Goal: Information Seeking & Learning: Understand process/instructions

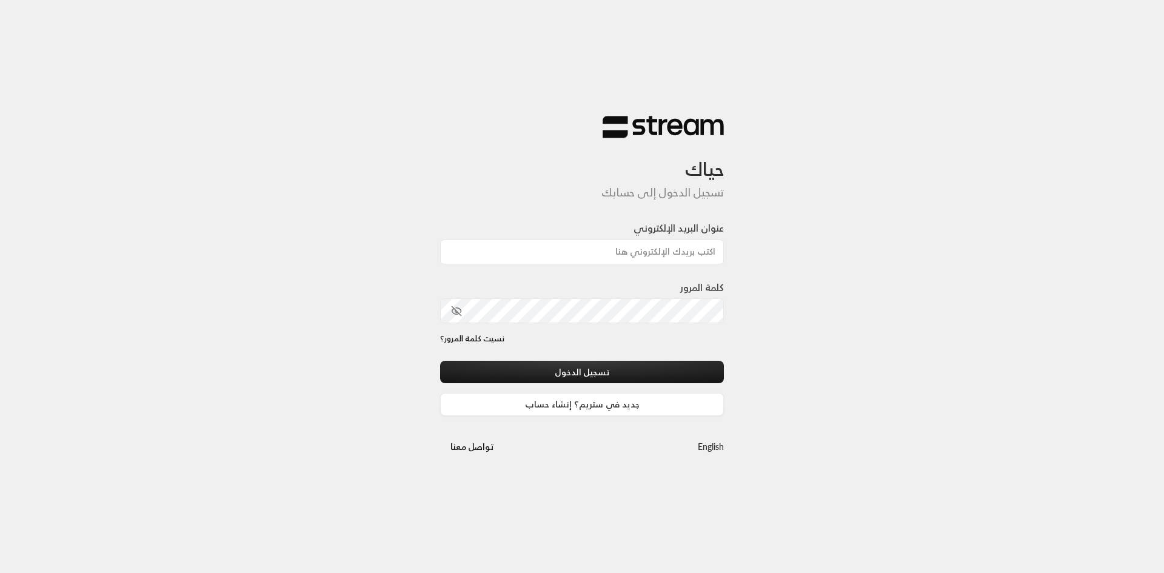
type input "[EMAIL_ADDRESS][DOMAIN_NAME]"
click at [455, 315] on icon "toggle password visibility" at bounding box center [456, 310] width 11 height 11
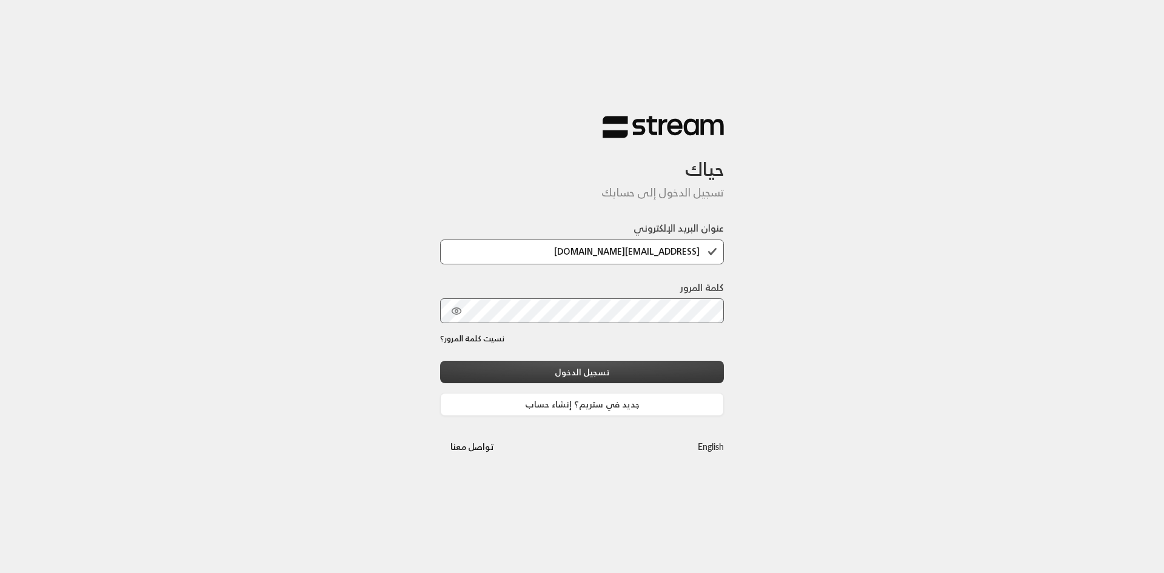
click at [610, 373] on button "تسجيل الدخول" at bounding box center [582, 372] width 284 height 22
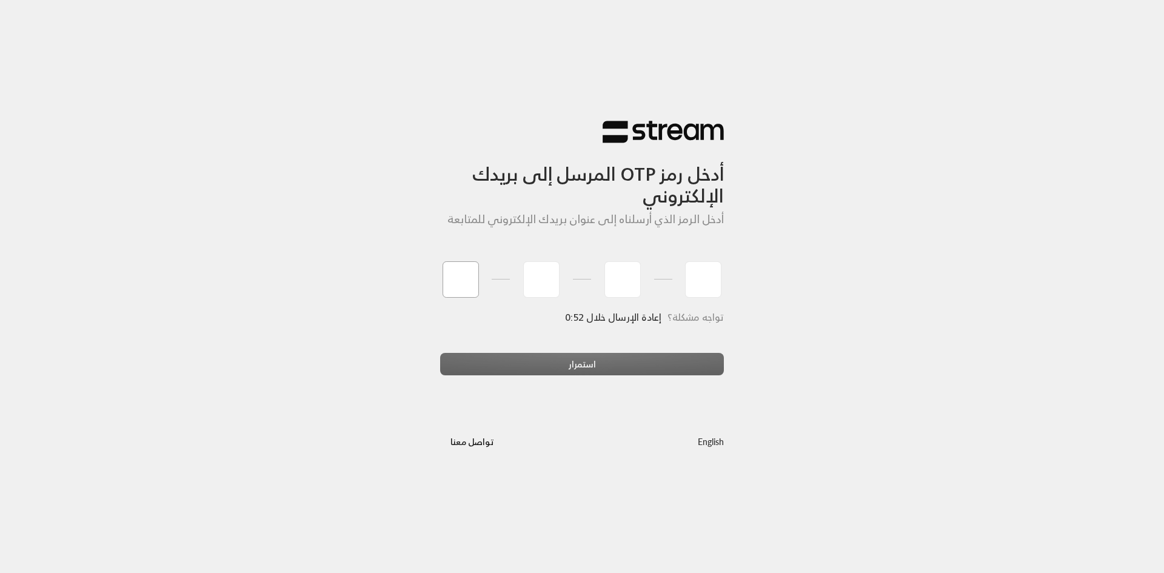
type input "3"
type input "2"
type input "4"
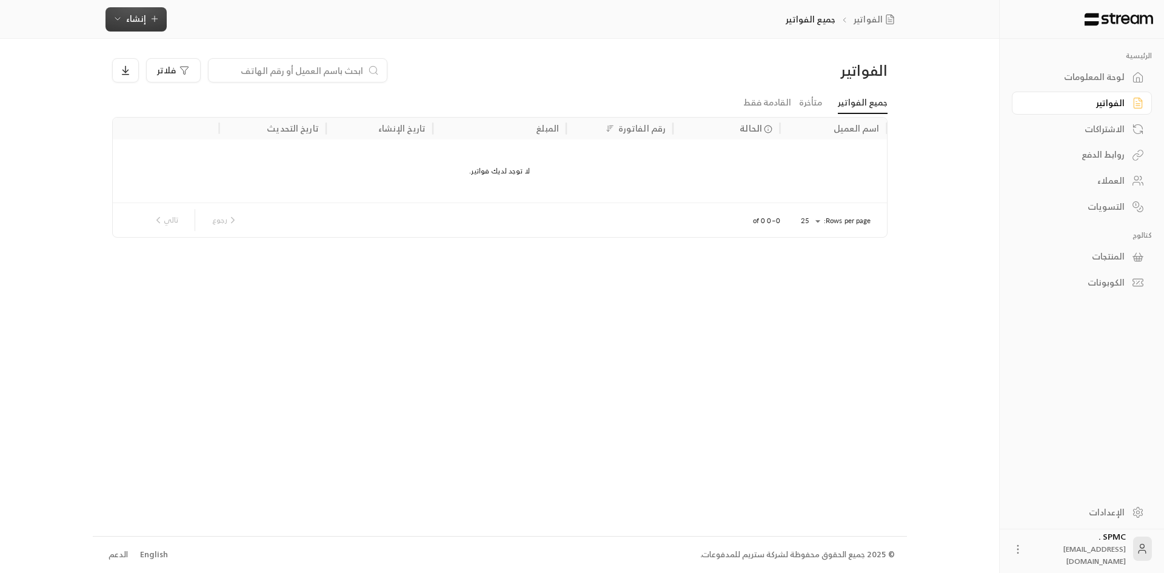
click at [158, 20] on icon "button" at bounding box center [155, 19] width 10 height 10
click at [253, 68] on div "إنشاء فاتورة مرة واحدة بسهولة للمعاملات السريعة." at bounding box center [195, 76] width 153 height 24
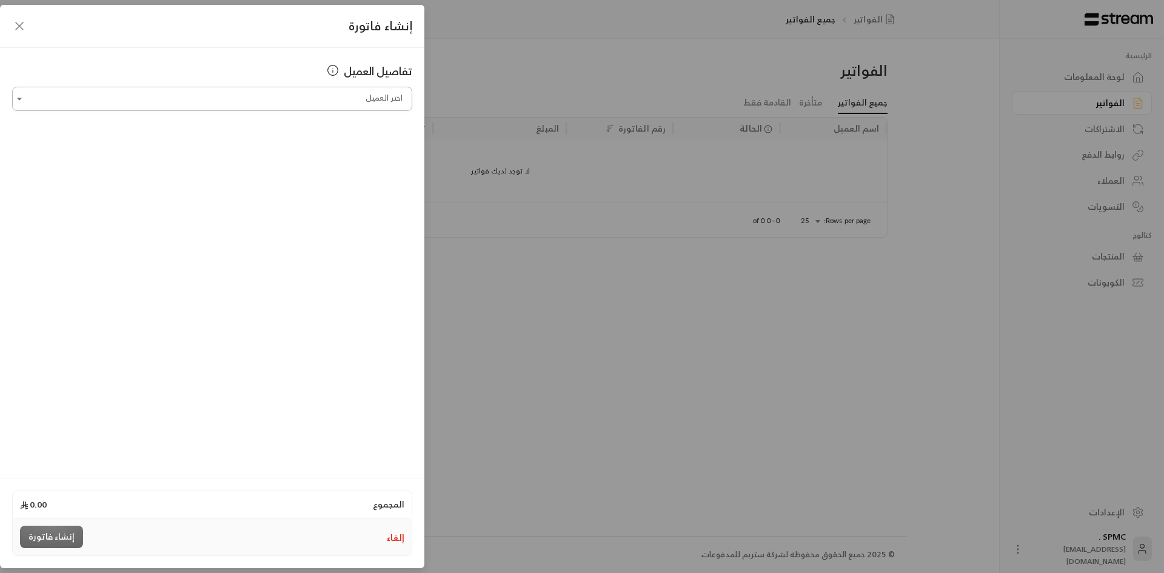
click at [351, 102] on input "اختر العميل" at bounding box center [212, 98] width 400 height 21
click at [19, 26] on icon "button" at bounding box center [19, 26] width 15 height 15
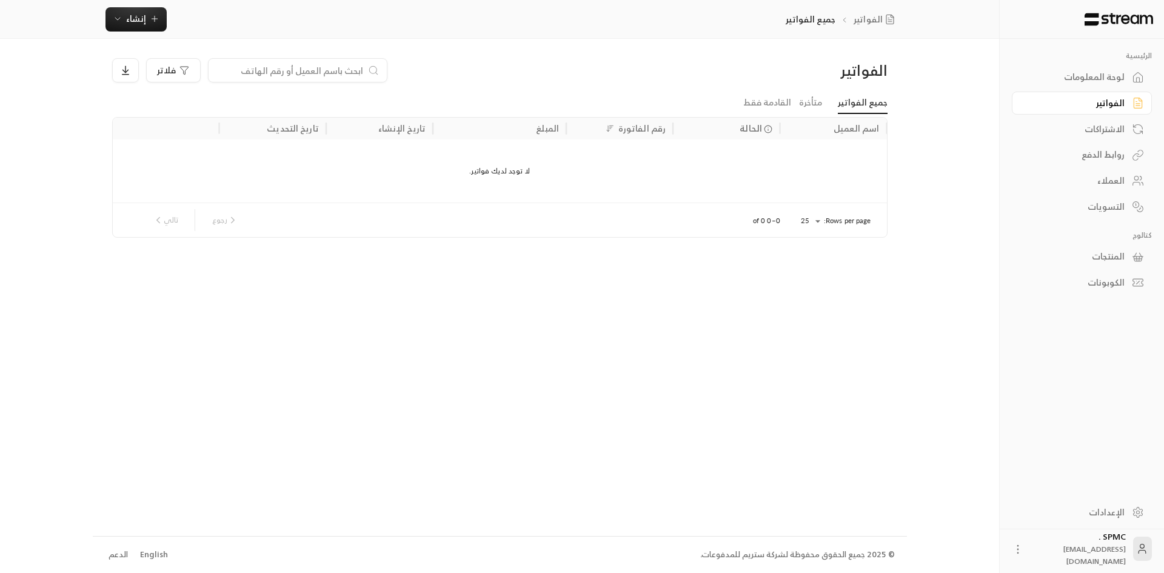
click at [1100, 75] on div "لوحة المعلومات" at bounding box center [1076, 77] width 98 height 12
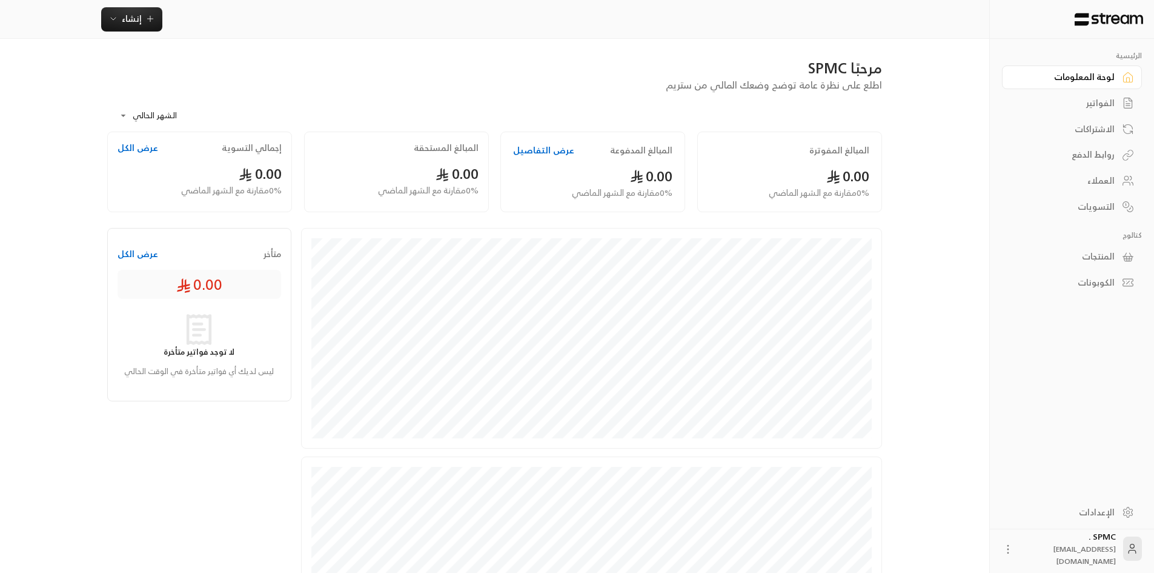
click at [1110, 510] on div "الإعدادات" at bounding box center [1066, 512] width 98 height 12
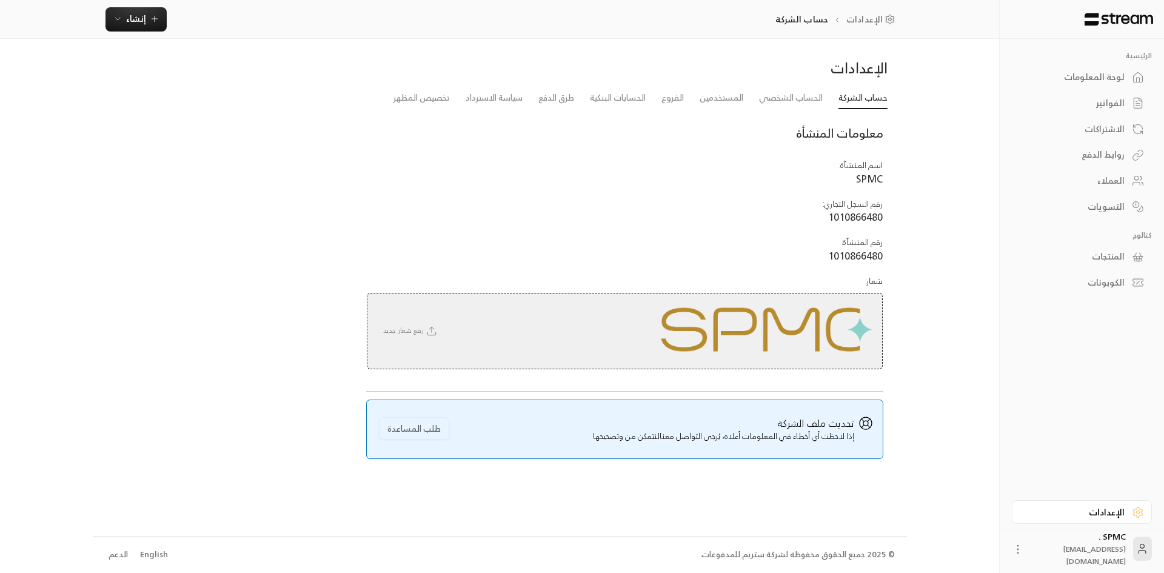
click at [416, 332] on span "رفع شعار جديد" at bounding box center [411, 330] width 67 height 12
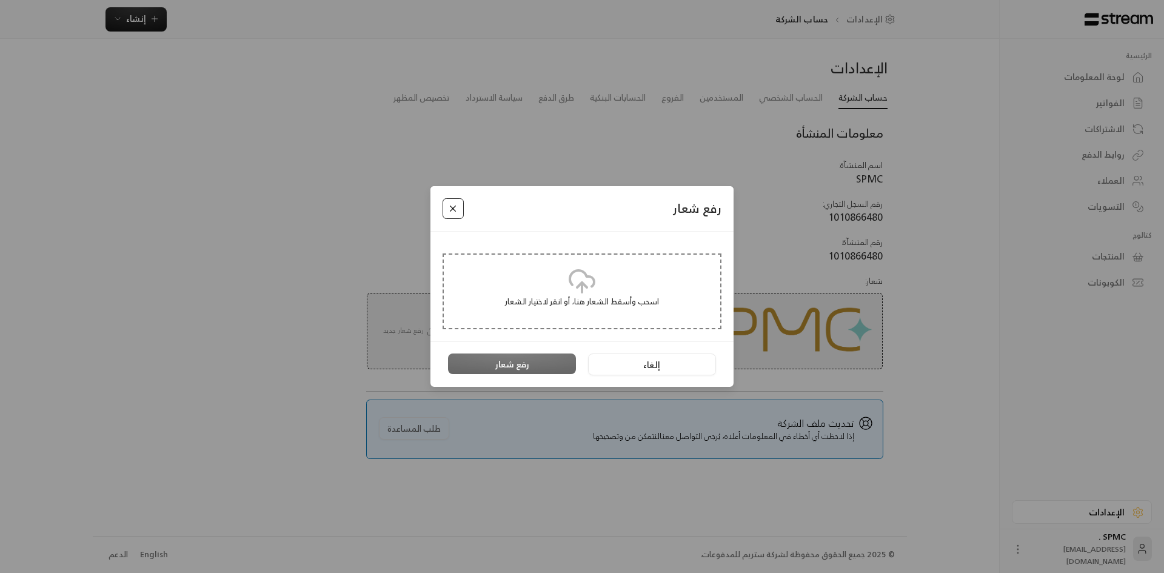
click at [451, 210] on button "Close" at bounding box center [452, 208] width 21 height 21
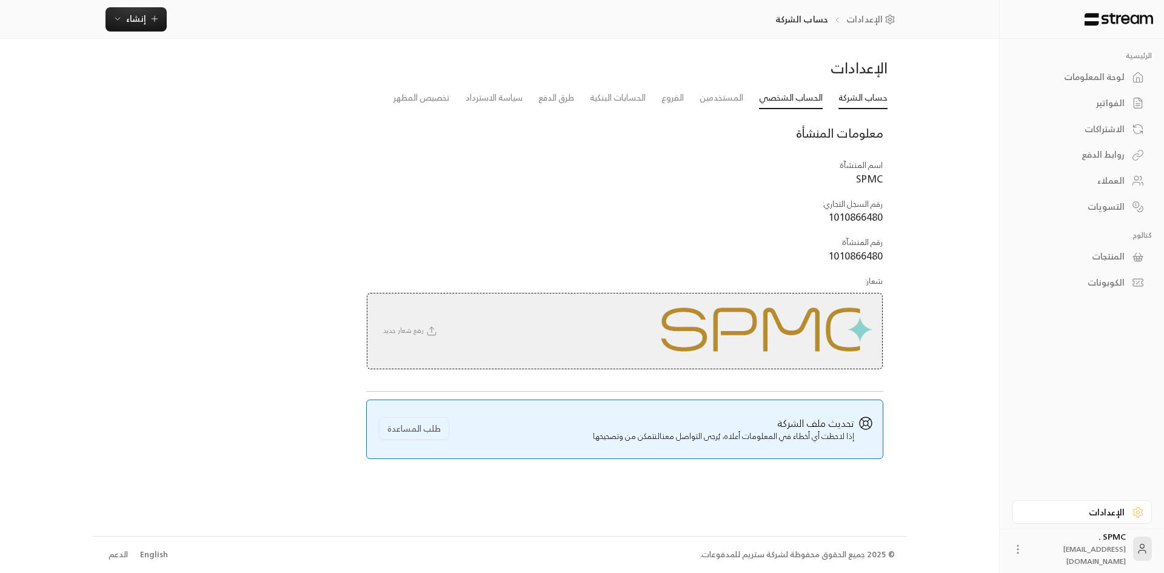
click at [767, 91] on link "الحساب الشخصي" at bounding box center [791, 98] width 64 height 22
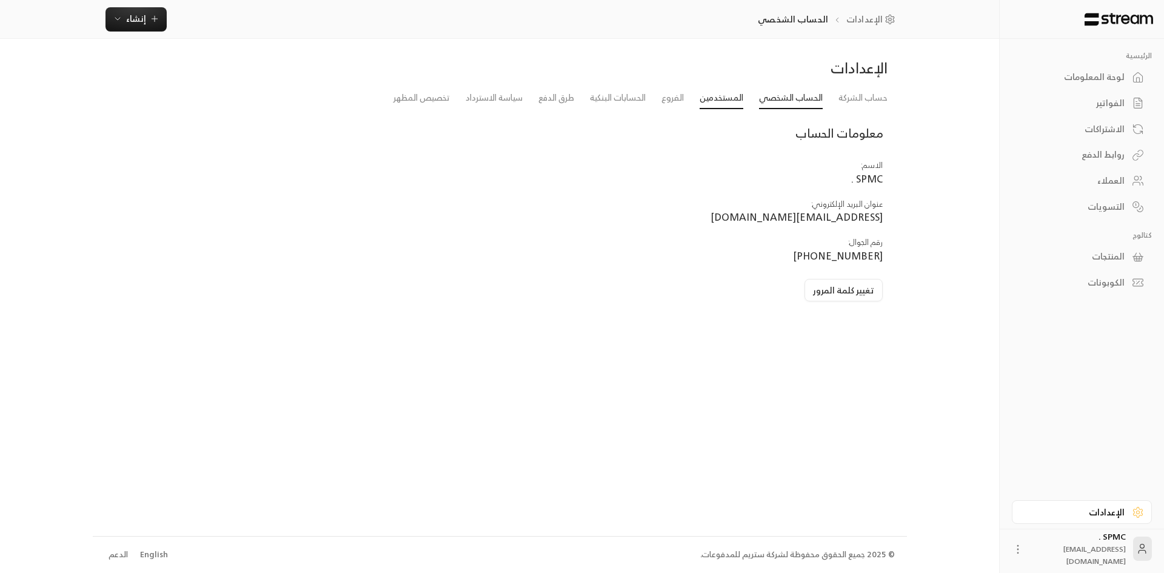
click at [707, 102] on link "المستخدمين" at bounding box center [721, 98] width 44 height 22
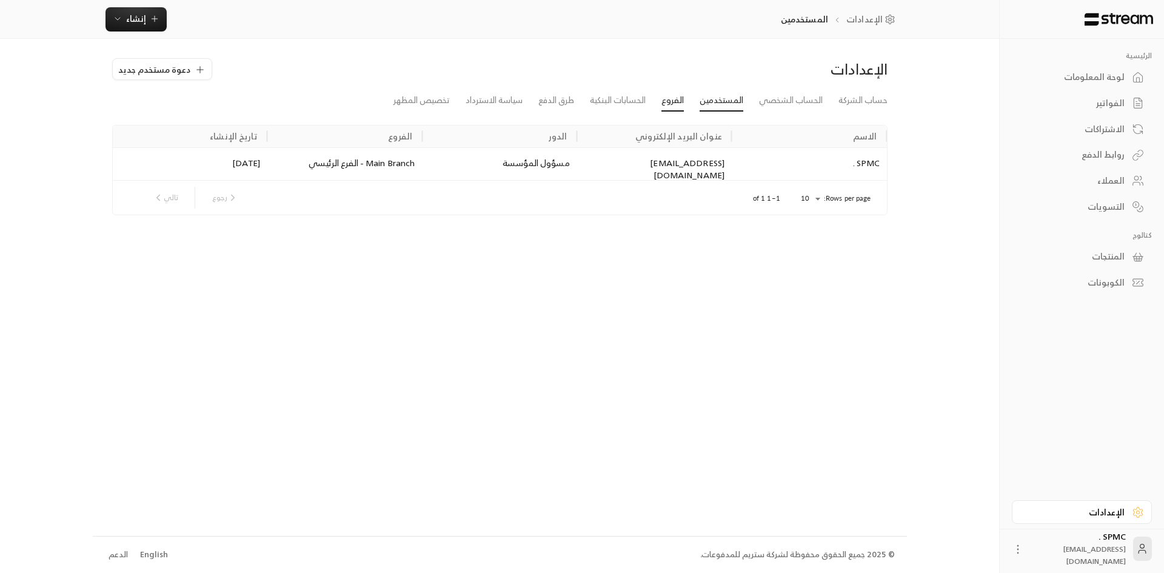
click at [670, 102] on link "الفروع" at bounding box center [672, 101] width 22 height 22
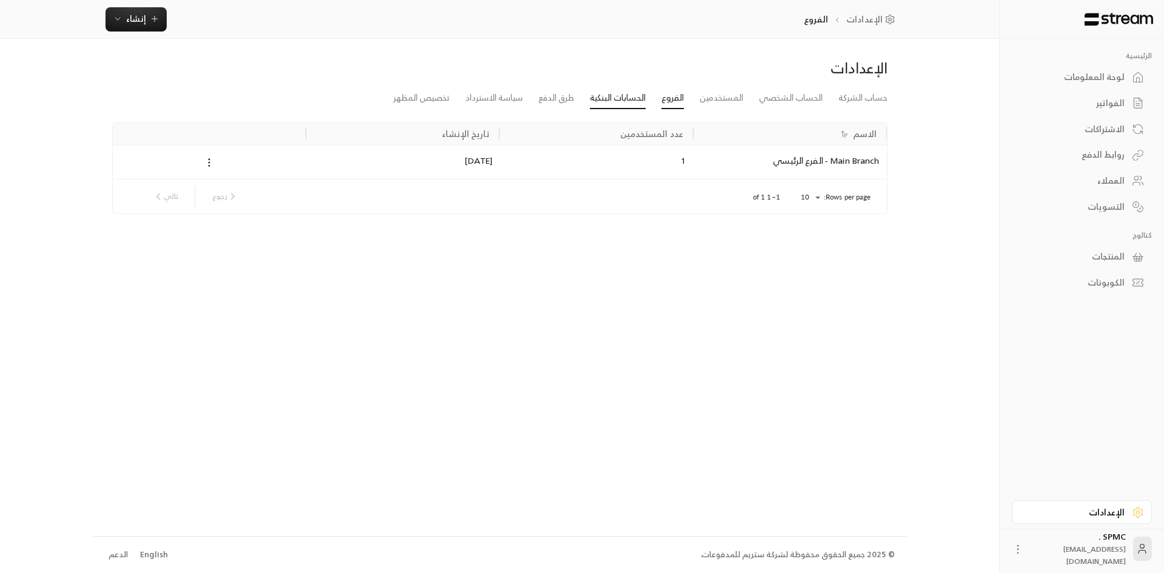
click at [625, 102] on link "الحسابات البنكية" at bounding box center [618, 98] width 56 height 22
click at [667, 101] on link "الفروع" at bounding box center [672, 98] width 22 height 22
click at [564, 102] on link "طرق الدفع" at bounding box center [556, 98] width 36 height 22
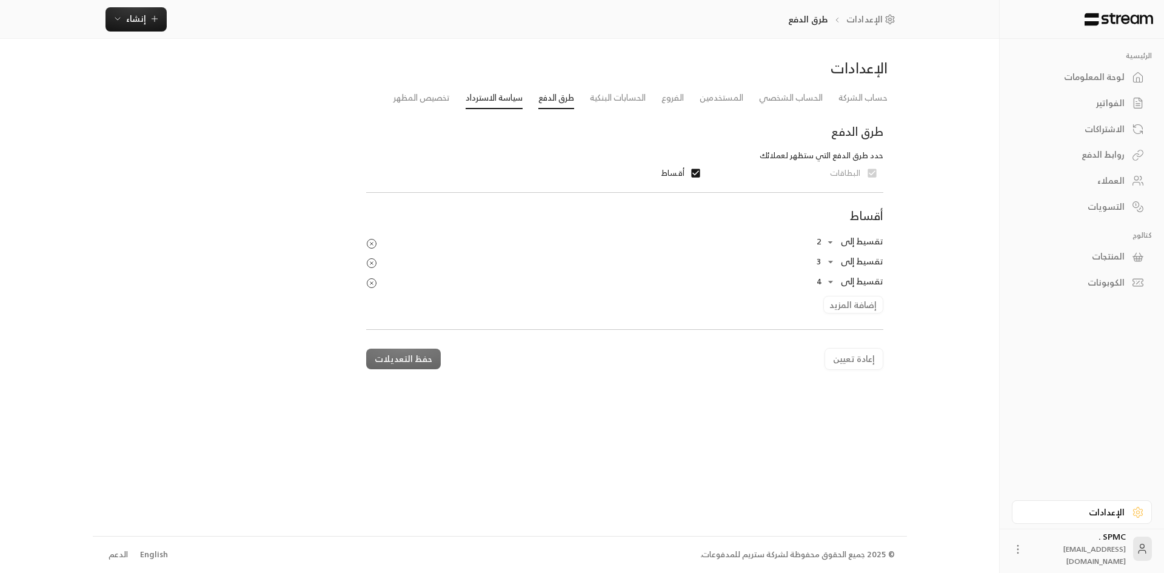
click at [505, 100] on link "سياسة الاسترداد" at bounding box center [493, 98] width 57 height 22
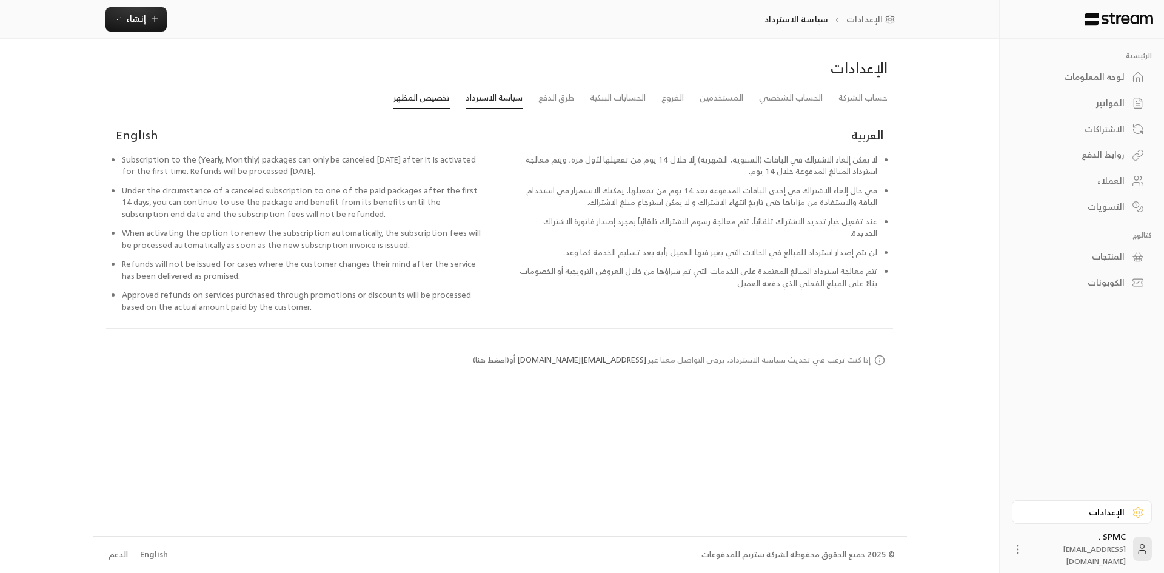
click at [425, 101] on link "تخصيص المظهر" at bounding box center [421, 98] width 56 height 22
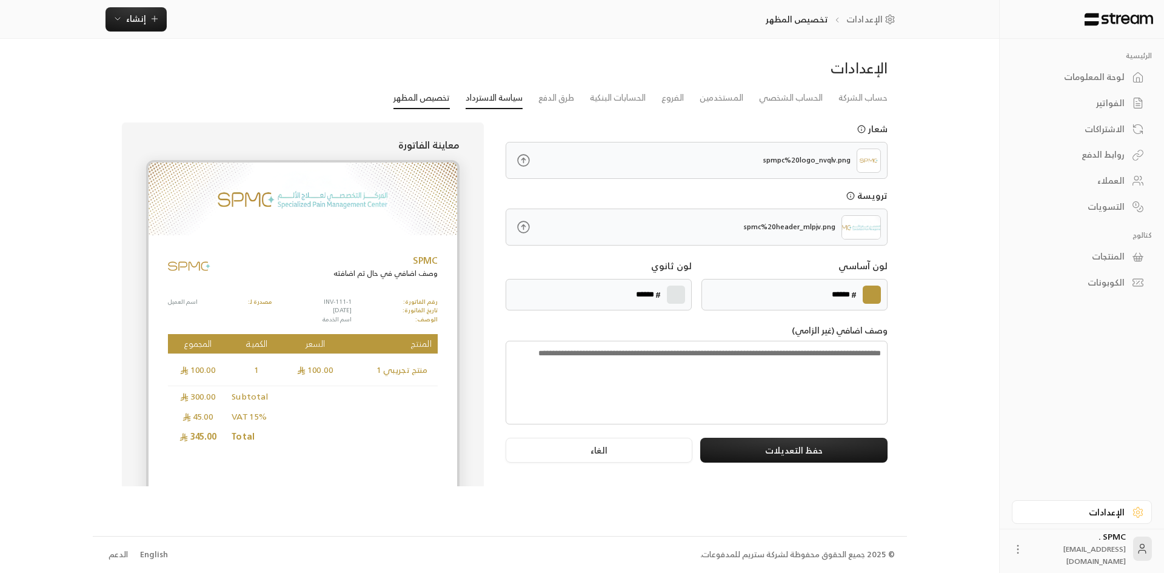
click at [487, 99] on link "سياسة الاسترداد" at bounding box center [493, 98] width 57 height 22
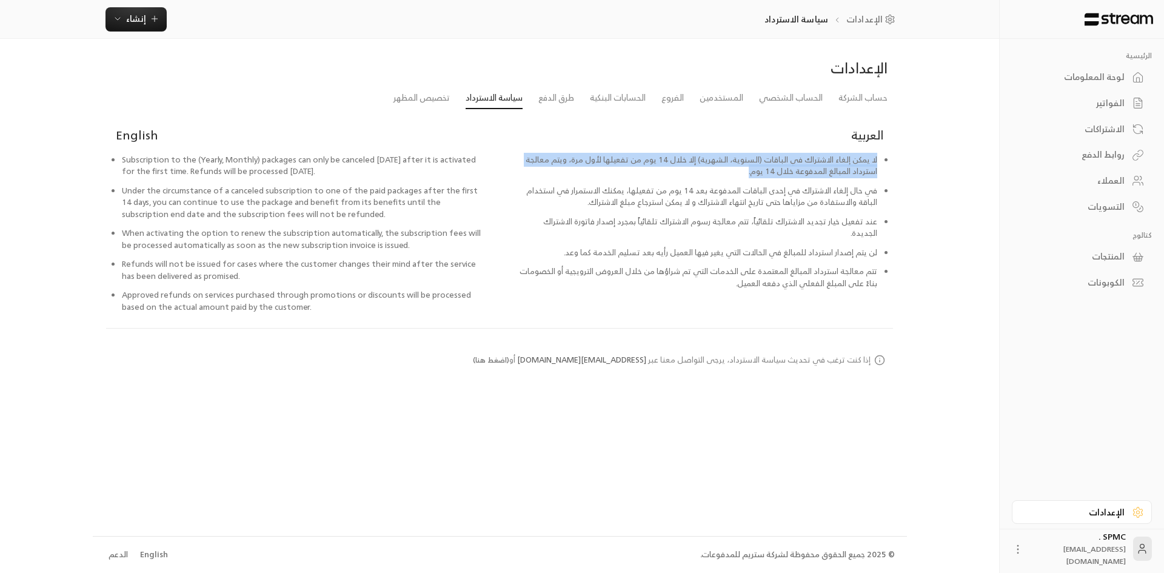
drag, startPoint x: 877, startPoint y: 159, endPoint x: 738, endPoint y: 179, distance: 140.2
click at [738, 179] on ul "لا يمكن إلغاء الاشتراك في الباقات (السنوية، الشهرية) إلا خلال 14 يوم من تفعيلها…" at bounding box center [696, 225] width 374 height 143
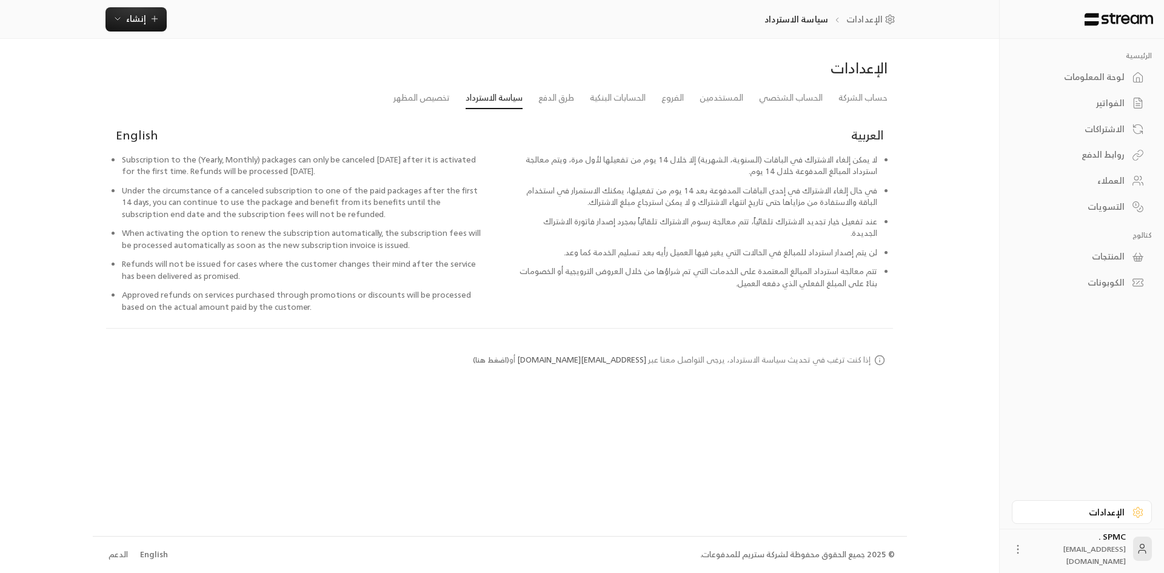
click at [763, 199] on li "في حال إلغاء الاشتراك في إحدى الباقات المدفوعة بعد 14 يوم من تفعيلها، يمكنك الا…" at bounding box center [696, 200] width 362 height 31
click at [509, 358] on button "( اضغط هنا )" at bounding box center [491, 360] width 36 height 11
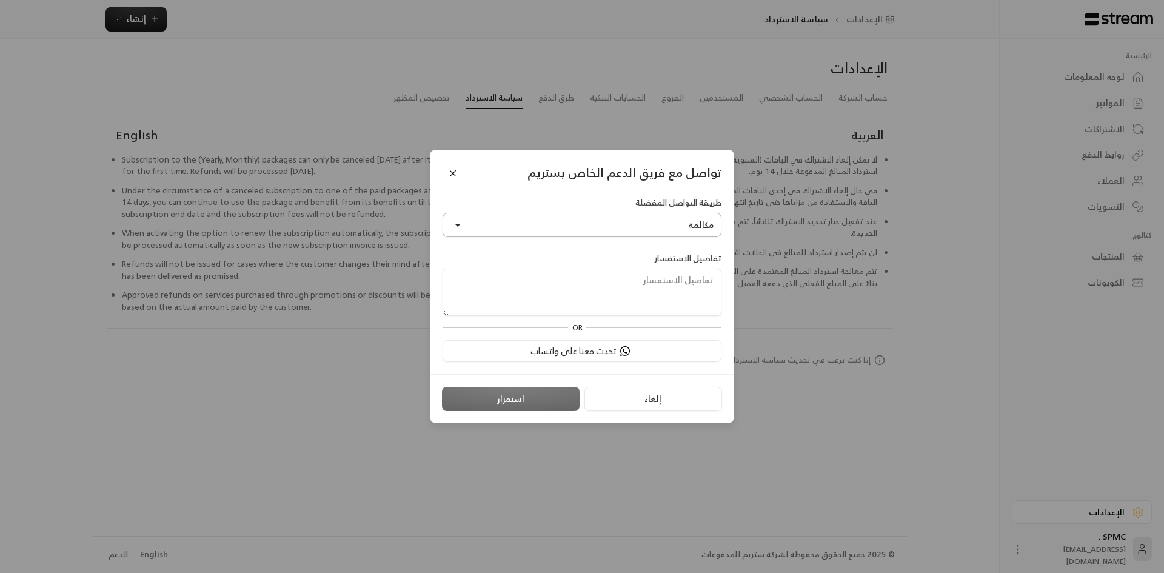
click at [543, 227] on button "مكالمة" at bounding box center [581, 225] width 279 height 24
click at [454, 173] on button "Close" at bounding box center [452, 172] width 21 height 21
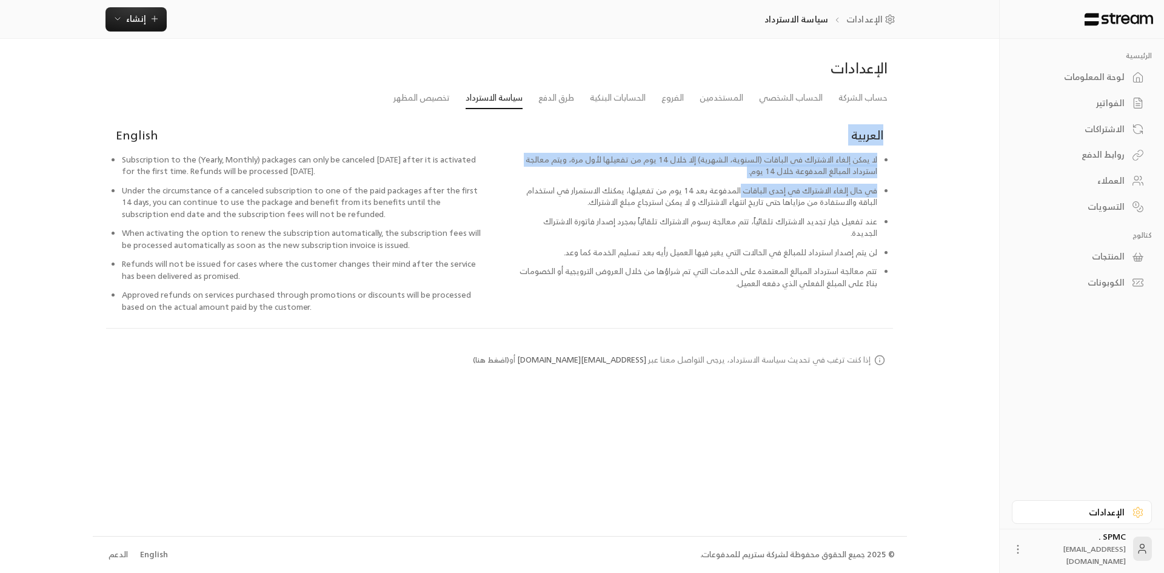
drag, startPoint x: 887, startPoint y: 130, endPoint x: 741, endPoint y: 192, distance: 158.8
click at [741, 192] on div "العربية لا يمكن إلغاء الاشتراك في الباقات (السنوية، الشهرية) إلا خلال 14 يوم من…" at bounding box center [695, 225] width 393 height 206
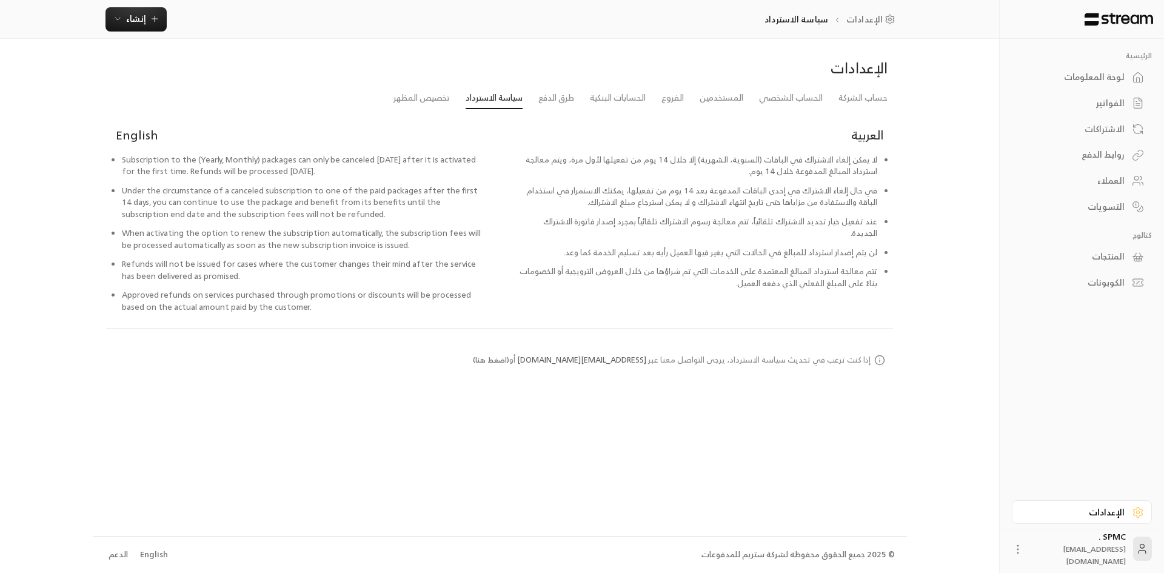
click at [636, 295] on div "العربية لا يمكن إلغاء الاشتراك في الباقات (السنوية، الشهرية) إلا خلال 14 يوم من…" at bounding box center [695, 225] width 393 height 206
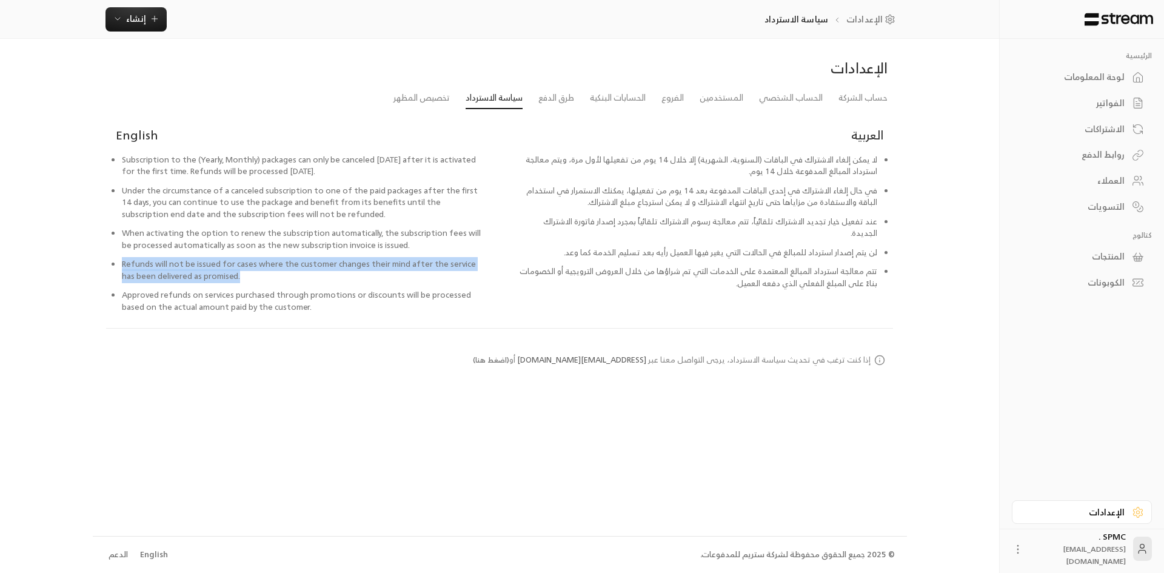
drag, startPoint x: 120, startPoint y: 265, endPoint x: 264, endPoint y: 278, distance: 144.8
click at [264, 278] on ul "Subscription to the (Yearly, Monthly) packages can only be canceled [DATE] afte…" at bounding box center [303, 237] width 374 height 167
click at [398, 274] on li "Refunds will not be issued for cases where the customer changes their mind afte…" at bounding box center [303, 273] width 362 height 31
drag, startPoint x: 119, startPoint y: 264, endPoint x: 226, endPoint y: 276, distance: 107.9
click at [226, 276] on ul "Subscription to the (Yearly, Monthly) packages can only be canceled [DATE] afte…" at bounding box center [303, 237] width 374 height 167
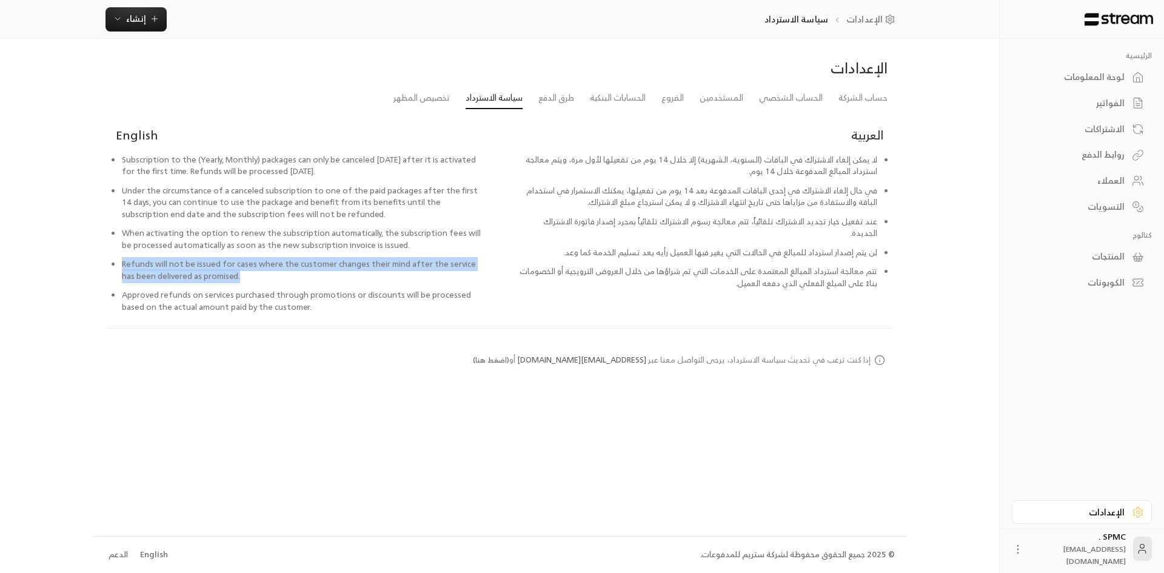
click at [235, 278] on li "Refunds will not be issued for cases where the customer changes their mind afte…" at bounding box center [303, 273] width 362 height 31
